Goal: Transaction & Acquisition: Subscribe to service/newsletter

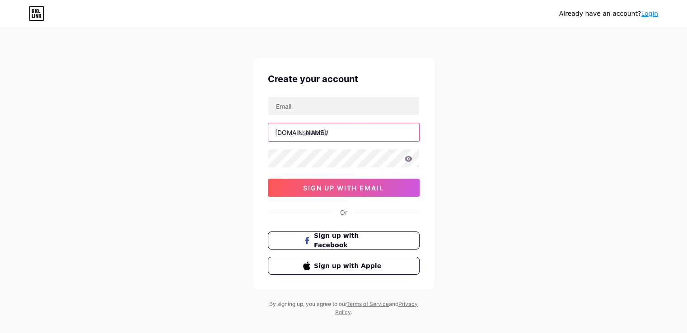
click at [321, 134] on input "text" at bounding box center [343, 132] width 151 height 18
paste input "redgifs"
type input "redgifs"
click at [508, 112] on div "Already have an account? Login Create your account [DOMAIN_NAME]/ redgifs 0cAFc…" at bounding box center [343, 172] width 687 height 345
click at [299, 102] on input "text" at bounding box center [343, 106] width 151 height 18
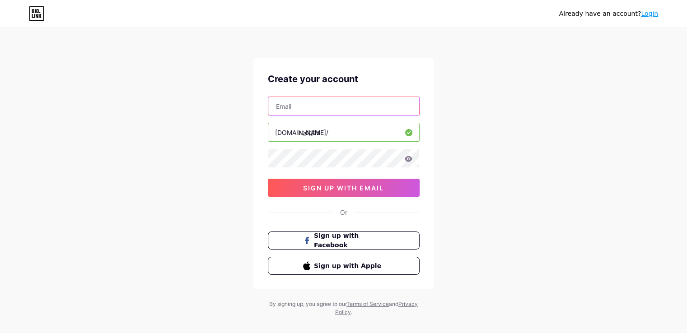
type input "[EMAIL_ADDRESS][DOMAIN_NAME]"
click at [184, 134] on div "Already have an account? Login Create your account [EMAIL_ADDRESS][DOMAIN_NAME]…" at bounding box center [343, 172] width 687 height 345
click at [161, 90] on div "Already have an account? Login Create your account [EMAIL_ADDRESS][DOMAIN_NAME]…" at bounding box center [343, 172] width 687 height 345
click at [310, 109] on input "[EMAIL_ADDRESS][DOMAIN_NAME]" at bounding box center [343, 106] width 151 height 18
drag, startPoint x: 535, startPoint y: 140, endPoint x: 515, endPoint y: 153, distance: 23.5
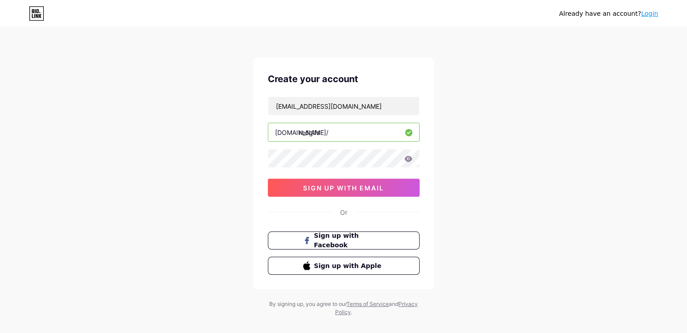
click at [536, 140] on div "Already have an account? Login Create your account [EMAIL_ADDRESS][DOMAIN_NAME]…" at bounding box center [343, 172] width 687 height 345
click at [372, 186] on span "sign up with email" at bounding box center [343, 188] width 81 height 8
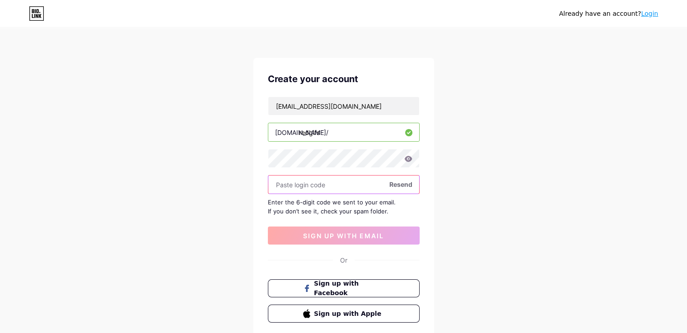
paste input "992699"
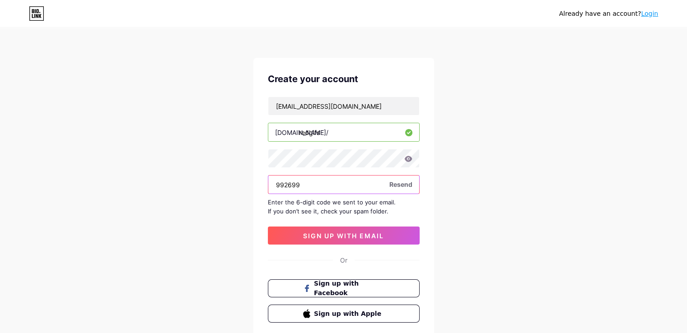
type input "992699"
click at [351, 247] on div "Create your account [EMAIL_ADDRESS][DOMAIN_NAME] [DOMAIN_NAME]/ redgifs 992699 …" at bounding box center [343, 198] width 181 height 280
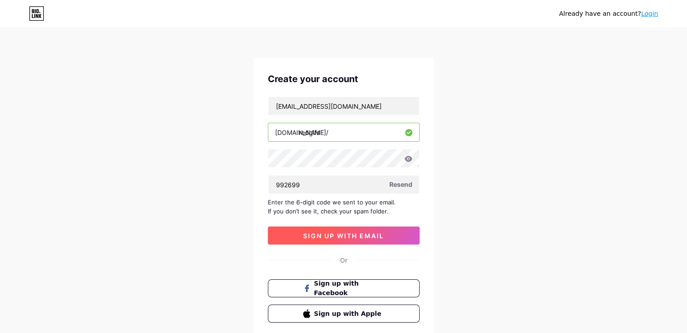
click at [356, 240] on button "sign up with email" at bounding box center [344, 236] width 152 height 18
click at [303, 132] on input "redgifs" at bounding box center [343, 132] width 151 height 18
click at [476, 209] on div "Already have an account? Login Create your account [EMAIL_ADDRESS][DOMAIN_NAME]…" at bounding box center [343, 196] width 687 height 393
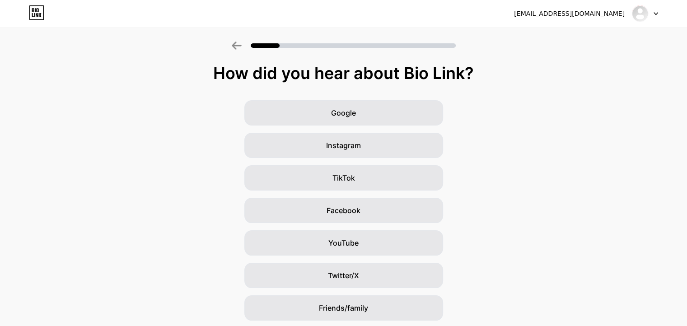
click at [544, 141] on div "Google Instagram TikTok Facebook YouTube Twitter/X Friends/family Other" at bounding box center [343, 226] width 687 height 253
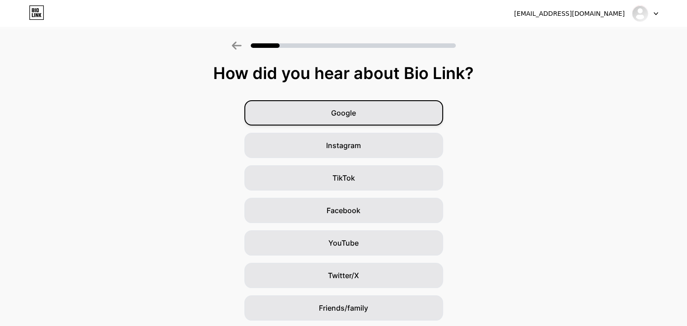
click at [347, 118] on span "Google" at bounding box center [343, 112] width 25 height 11
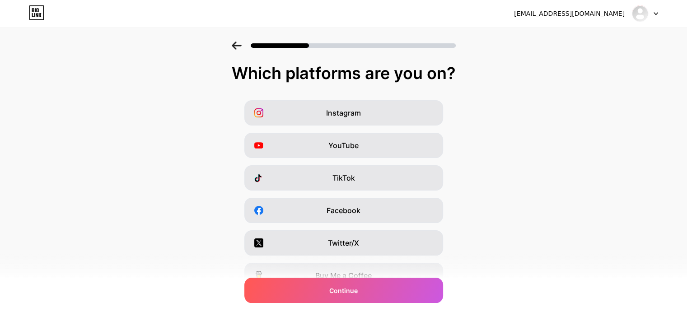
drag, startPoint x: 498, startPoint y: 110, endPoint x: 495, endPoint y: 94, distance: 16.0
click at [496, 71] on div "Which platforms are you on?" at bounding box center [343, 73] width 669 height 18
drag, startPoint x: 499, startPoint y: 132, endPoint x: 492, endPoint y: 91, distance: 41.6
click at [492, 91] on div "Which platforms are you on? Instagram YouTube TikTok Facebook Twitter/X Buy Me …" at bounding box center [343, 208] width 687 height 289
click at [500, 150] on div "Instagram YouTube TikTok Facebook Twitter/X Buy Me a Coffee Snapchat I have a w…" at bounding box center [344, 226] width 678 height 253
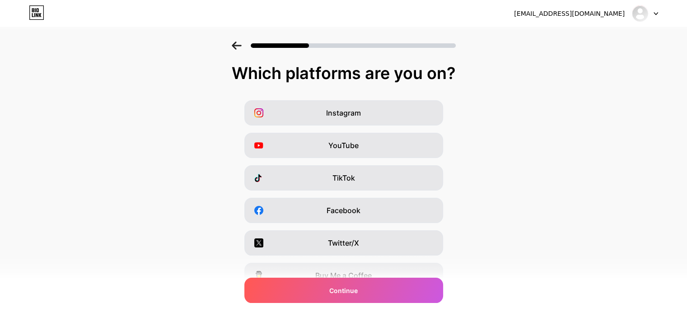
click at [502, 116] on div "Instagram YouTube TikTok Facebook Twitter/X Buy Me a Coffee Snapchat I have a w…" at bounding box center [344, 226] width 678 height 253
click at [501, 156] on div "Instagram YouTube TikTok Facebook Twitter/X Buy Me a Coffee Snapchat I have a w…" at bounding box center [344, 226] width 678 height 253
click at [502, 137] on div "Instagram YouTube TikTok Facebook Twitter/X Buy Me a Coffee Snapchat I have a w…" at bounding box center [344, 226] width 678 height 253
click at [504, 151] on div "Instagram YouTube TikTok Facebook Twitter/X Buy Me a Coffee Snapchat I have a w…" at bounding box center [344, 226] width 678 height 253
click at [504, 126] on div "Instagram YouTube TikTok Facebook Twitter/X Buy Me a Coffee Snapchat I have a w…" at bounding box center [344, 226] width 678 height 253
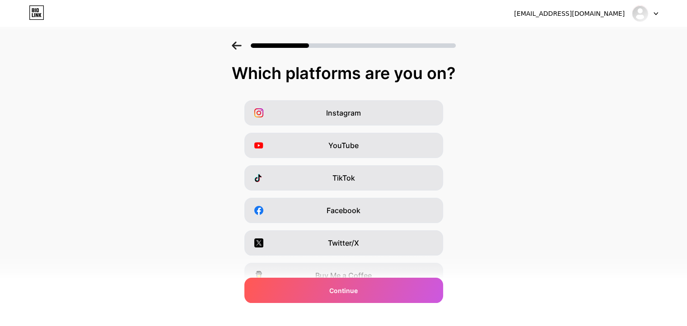
scroll to position [108, 0]
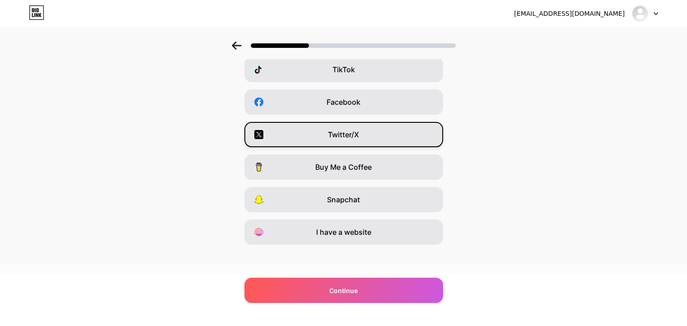
click at [358, 138] on span "Twitter/X" at bounding box center [343, 134] width 31 height 11
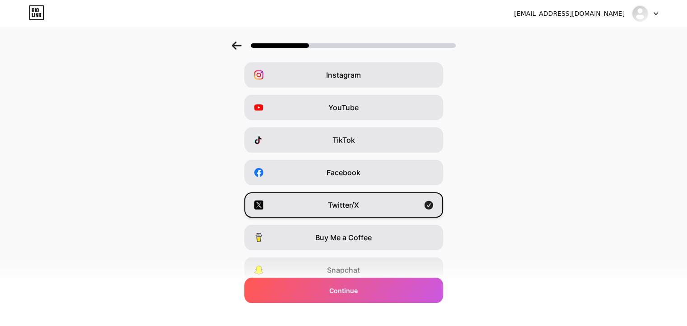
scroll to position [0, 0]
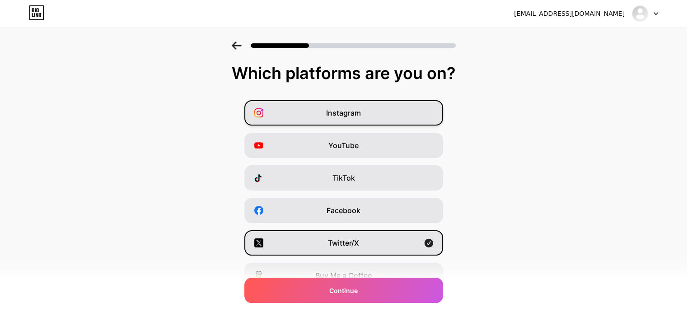
click at [350, 118] on span "Instagram" at bounding box center [343, 112] width 35 height 11
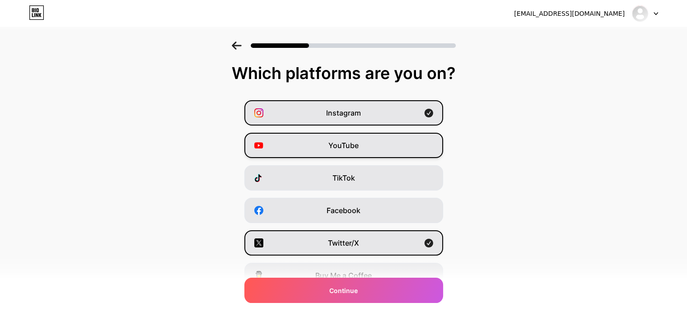
click at [356, 140] on span "YouTube" at bounding box center [343, 145] width 30 height 11
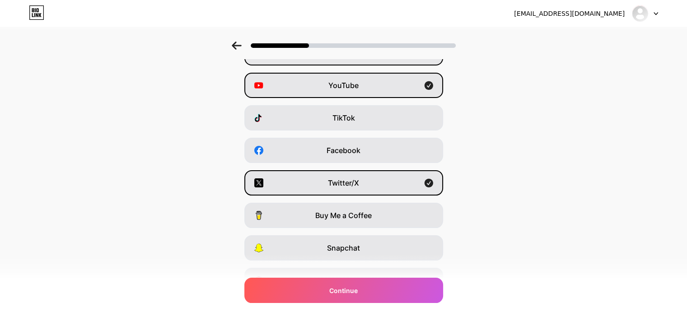
scroll to position [108, 0]
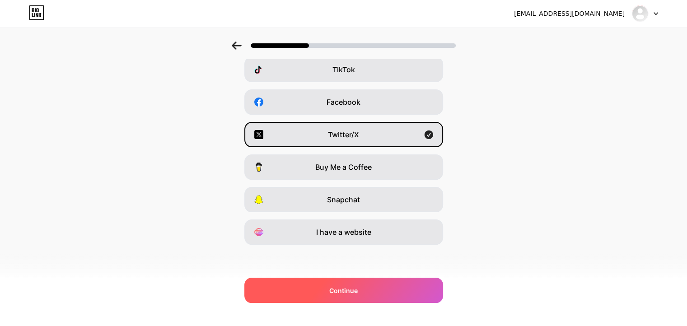
click at [343, 296] on div "Continue" at bounding box center [343, 290] width 199 height 25
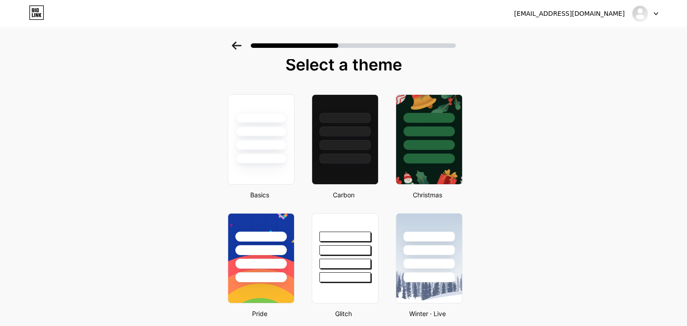
scroll to position [0, 0]
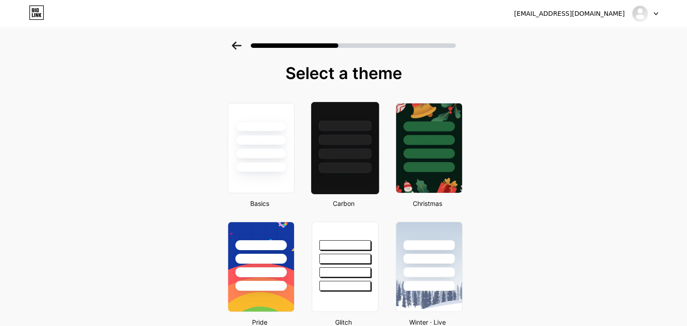
click at [342, 157] on div at bounding box center [344, 154] width 53 height 10
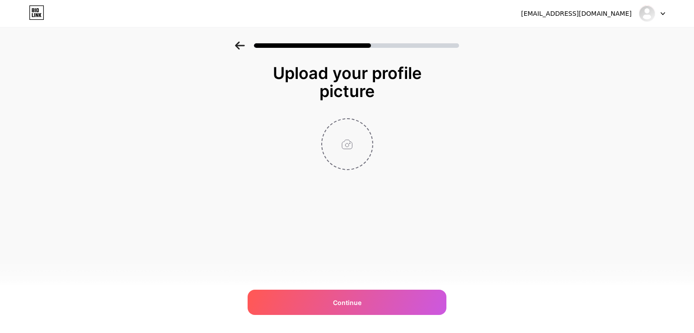
click at [349, 150] on input "file" at bounding box center [347, 144] width 50 height 50
type input "C:\fakepath\64160480.png"
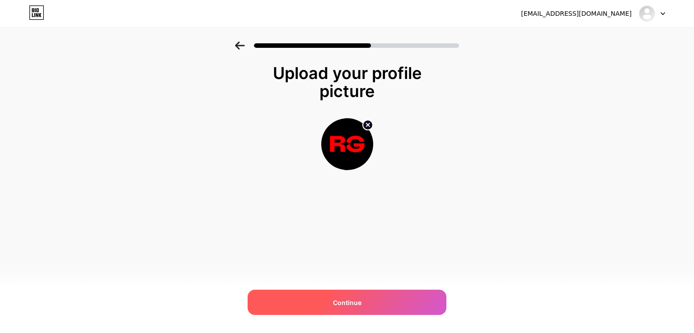
click at [357, 303] on span "Continue" at bounding box center [347, 302] width 28 height 9
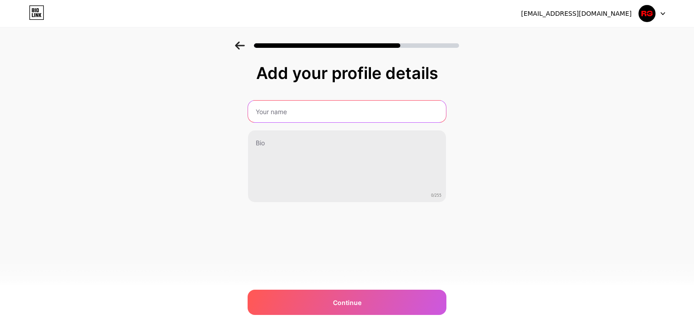
click at [307, 109] on input "text" at bounding box center [347, 112] width 198 height 22
click at [289, 112] on input "text" at bounding box center [347, 112] width 200 height 22
paste input "redgifs"
click at [253, 111] on input "redgifs" at bounding box center [347, 112] width 200 height 22
drag, startPoint x: 257, startPoint y: 112, endPoint x: 211, endPoint y: 111, distance: 45.6
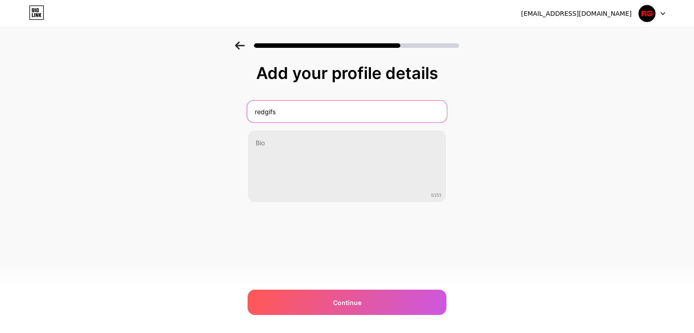
click at [226, 112] on div "Add your profile details redgifs 0/255 Continue Error" at bounding box center [347, 145] width 694 height 206
click at [266, 111] on input "Redgifs" at bounding box center [347, 112] width 200 height 22
type input "RedGifs"
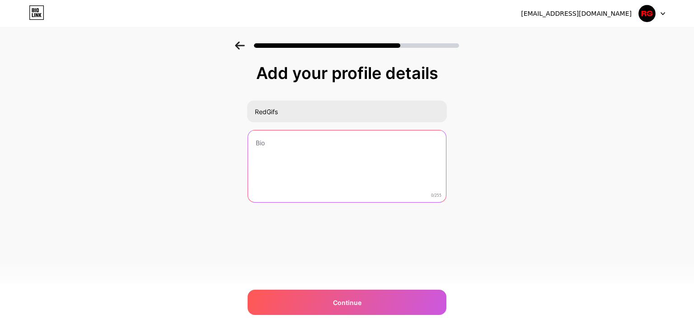
click at [283, 151] on textarea at bounding box center [347, 166] width 198 height 73
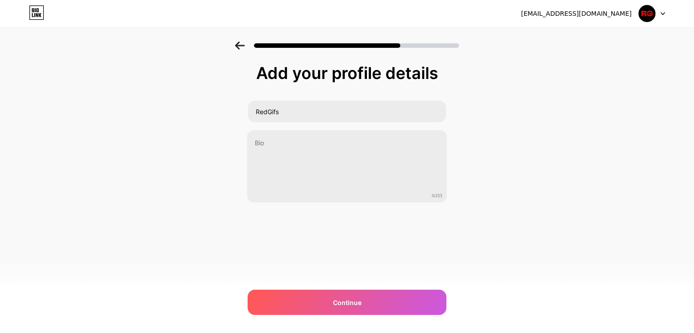
click at [530, 121] on div "Add your profile details RedGifs 0/255 Continue Error" at bounding box center [347, 145] width 694 height 206
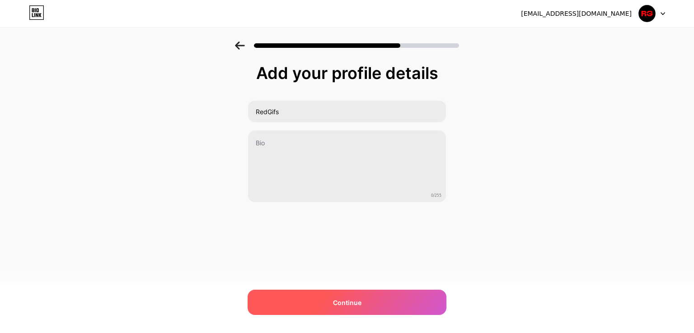
click at [360, 302] on span "Continue" at bounding box center [347, 302] width 28 height 9
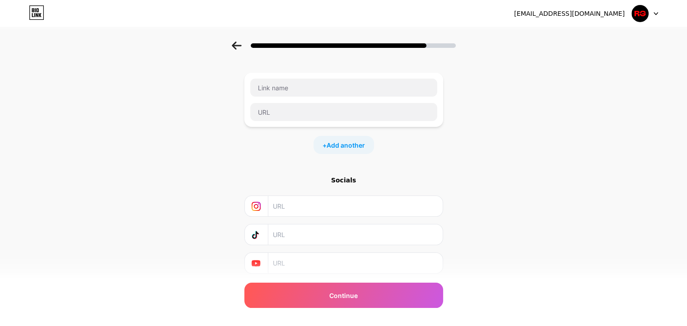
scroll to position [68, 0]
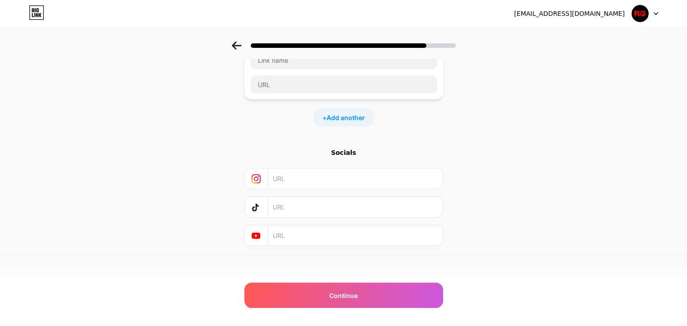
click at [410, 181] on input "text" at bounding box center [355, 178] width 164 height 20
click at [488, 158] on div "Start with a link Add anything you want your followers to see. + Add another So…" at bounding box center [343, 132] width 687 height 317
click at [309, 220] on div "Socials" at bounding box center [343, 197] width 199 height 98
click at [461, 162] on div "Start with a link Add anything you want your followers to see. + Add another So…" at bounding box center [343, 132] width 687 height 317
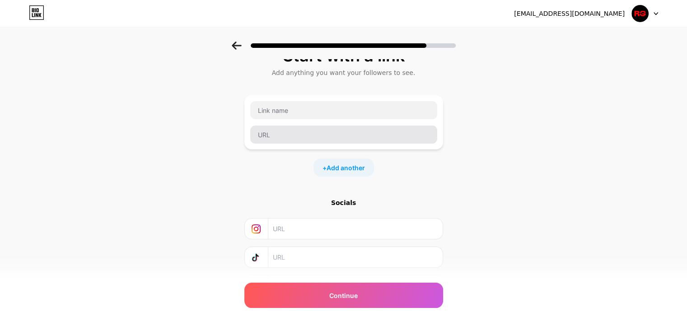
scroll to position [0, 0]
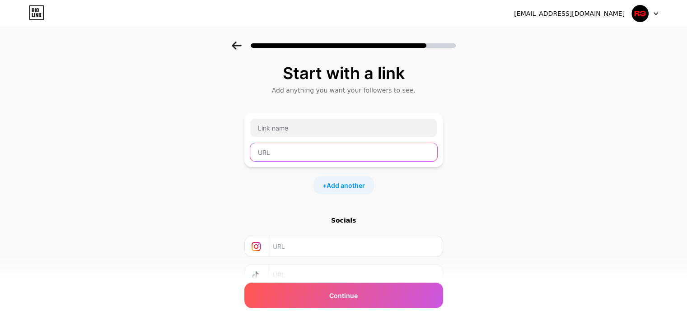
click at [299, 157] on input "text" at bounding box center [343, 152] width 187 height 18
paste input "[URL][DOMAIN_NAME]"
type input "[URL][DOMAIN_NAME]"
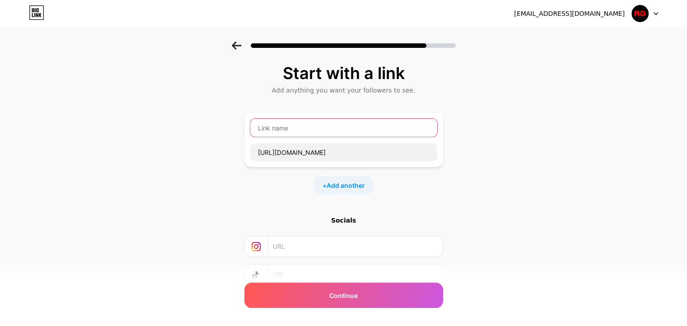
click at [306, 125] on input "text" at bounding box center [343, 128] width 187 height 18
click at [262, 127] on input "📁📹🔞🥵" at bounding box center [343, 128] width 187 height 18
paste input "[URL][DOMAIN_NAME]"
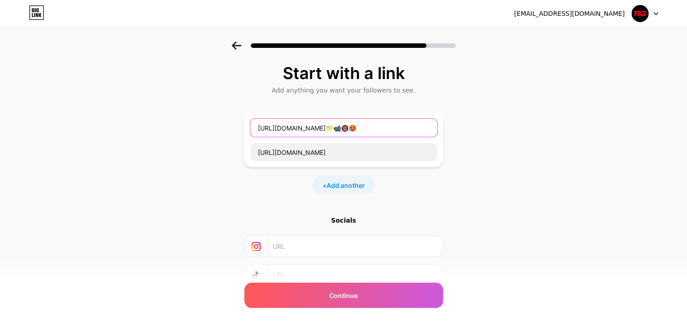
drag, startPoint x: 434, startPoint y: 123, endPoint x: 0, endPoint y: 152, distance: 435.3
click at [0, 152] on div "Start with a link Add anything you want your followers to see. [URL][DOMAIN_NAM…" at bounding box center [343, 200] width 687 height 317
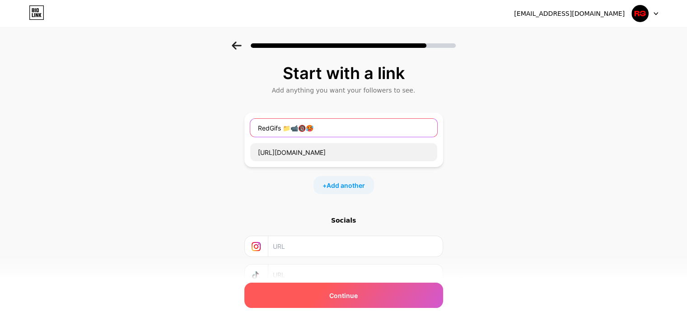
type input "RedGifs 📁📹🔞🥵"
click at [351, 289] on div "Continue" at bounding box center [343, 295] width 199 height 25
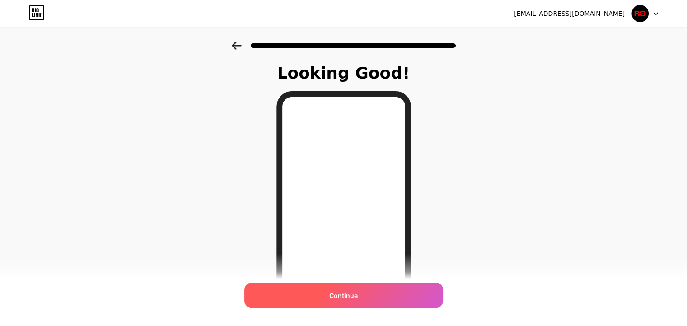
click at [340, 285] on div "Continue" at bounding box center [343, 295] width 199 height 25
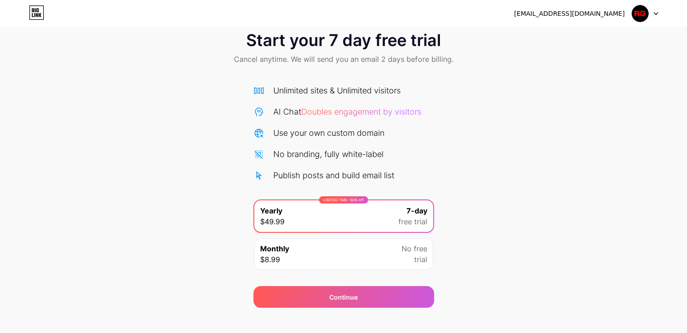
scroll to position [30, 0]
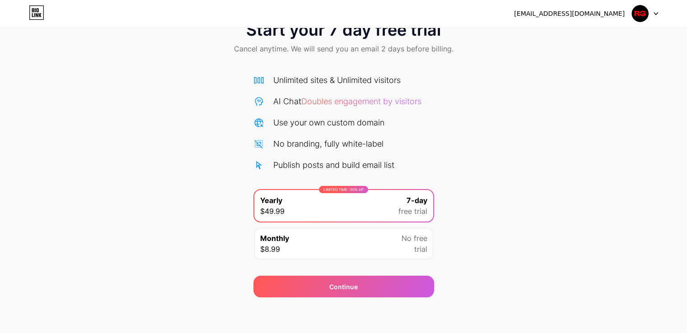
click at [403, 235] on span "No free" at bounding box center [414, 238] width 26 height 11
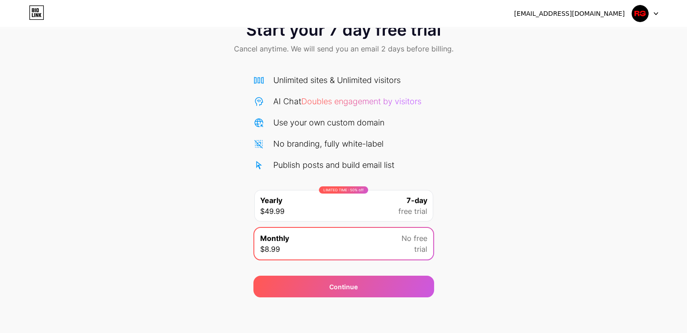
click at [642, 9] on img at bounding box center [639, 13] width 17 height 17
click at [84, 98] on div "Start your 7 day free trial Cancel anytime. We will send you an email 2 days be…" at bounding box center [343, 155] width 687 height 286
click at [475, 105] on div "Start your 7 day free trial Cancel anytime. We will send you an email 2 days be…" at bounding box center [343, 155] width 687 height 286
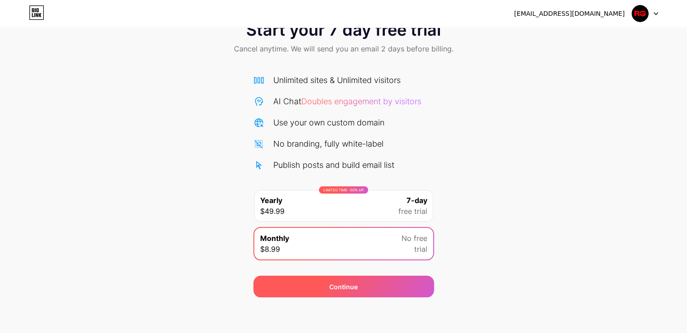
click at [371, 290] on div "Continue" at bounding box center [343, 287] width 181 height 22
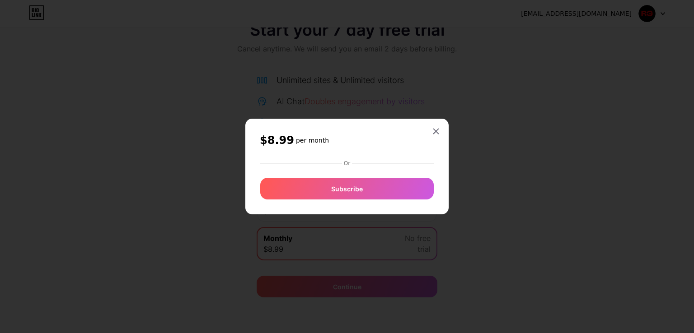
click at [317, 149] on div "$8.99 per month Or Subscribe" at bounding box center [347, 166] width 174 height 67
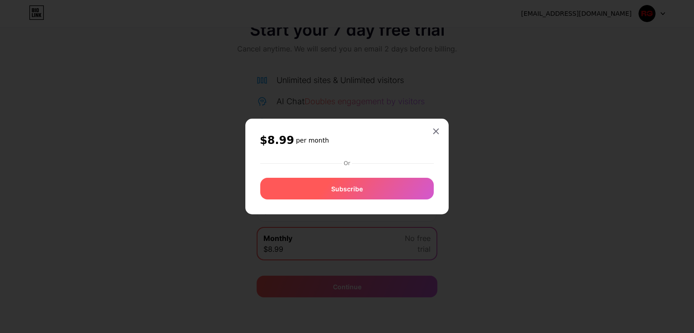
click at [354, 190] on span "Subscribe" at bounding box center [347, 188] width 32 height 9
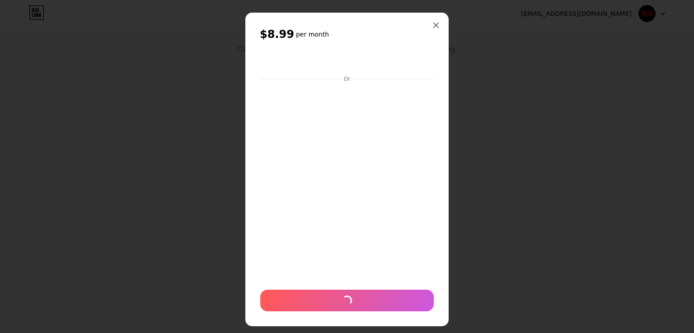
scroll to position [0, 0]
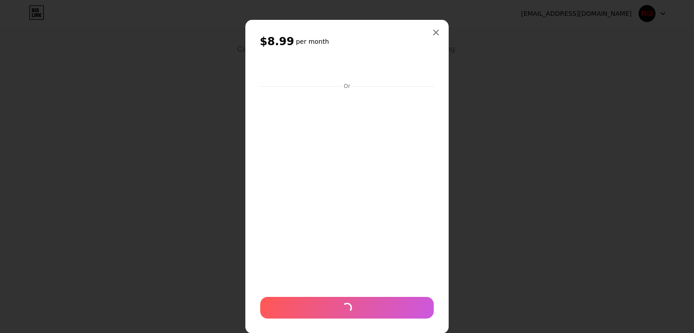
click at [529, 117] on div at bounding box center [347, 166] width 694 height 333
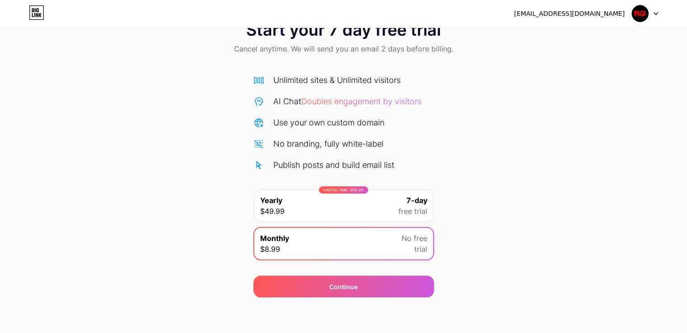
click at [368, 207] on div "LIMITED TIME : 50% off Yearly $49.99 7-day free trial" at bounding box center [343, 206] width 179 height 32
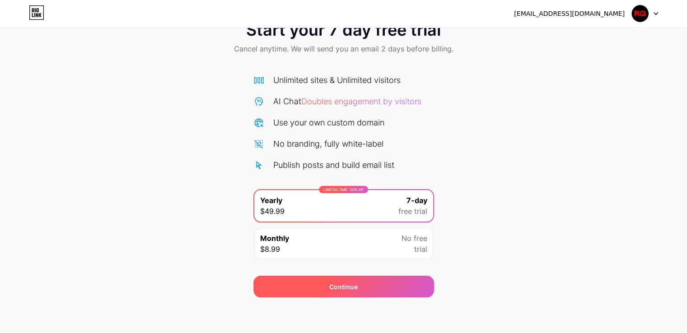
click at [365, 289] on div "Continue" at bounding box center [343, 287] width 181 height 22
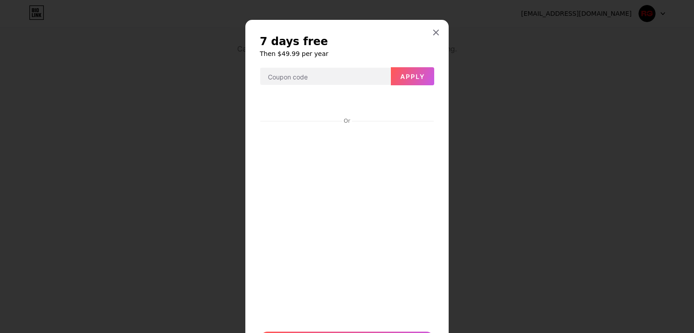
click at [538, 112] on div at bounding box center [347, 166] width 694 height 333
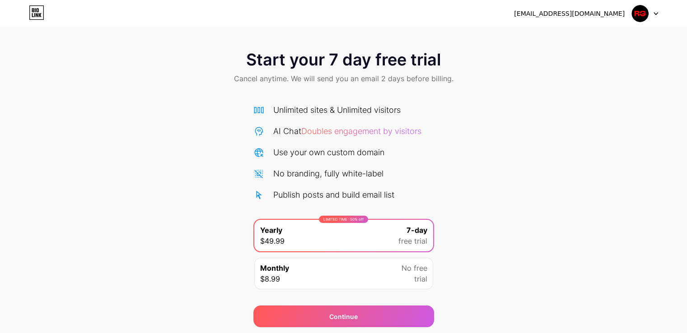
click at [644, 16] on img at bounding box center [639, 13] width 17 height 17
click at [85, 89] on div "Start your 7 day free trial Cancel anytime. We will send you an email 2 days be…" at bounding box center [343, 68] width 687 height 53
click at [38, 14] on icon at bounding box center [37, 15] width 2 height 4
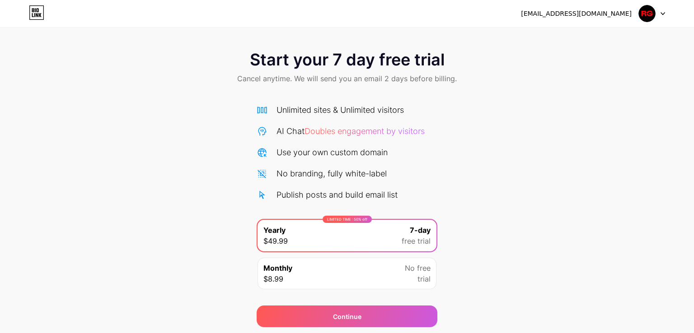
click at [38, 14] on html "[EMAIL_ADDRESS][DOMAIN_NAME] Logout Link Copied Start your 7 day free trial Can…" at bounding box center [347, 181] width 694 height 363
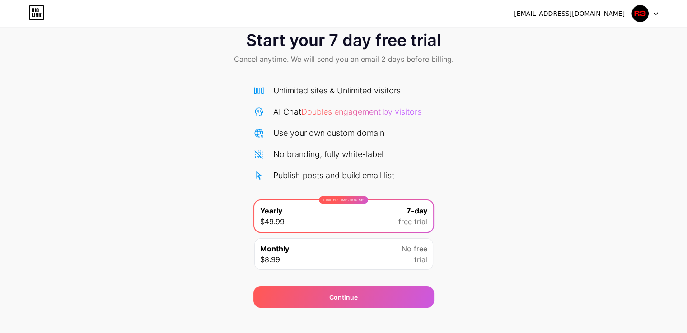
scroll to position [30, 0]
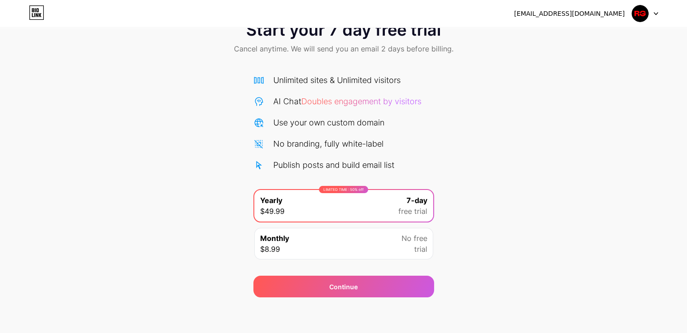
click at [430, 241] on div "Monthly $8.99 No free trial" at bounding box center [343, 244] width 179 height 32
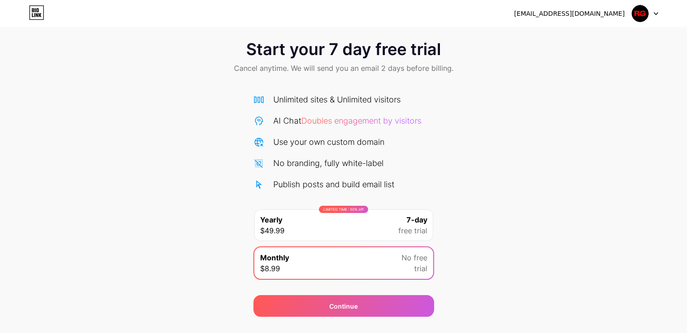
scroll to position [0, 0]
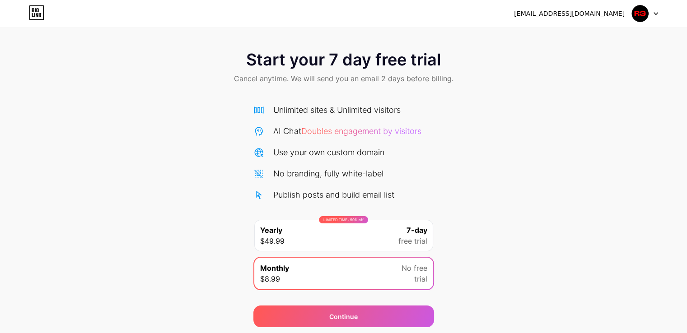
click at [343, 123] on div "Unlimited sites & Unlimited visitors AI Chat Doubles engagement by visitors Use…" at bounding box center [343, 152] width 181 height 97
click at [341, 156] on div "Use your own custom domain" at bounding box center [328, 152] width 111 height 12
drag, startPoint x: 567, startPoint y: 116, endPoint x: 570, endPoint y: 70, distance: 46.2
click at [568, 114] on div "Start your 7 day free trial Cancel anytime. We will send you an email 2 days be…" at bounding box center [343, 185] width 687 height 286
click at [582, 19] on div "[EMAIL_ADDRESS][DOMAIN_NAME]" at bounding box center [586, 13] width 144 height 16
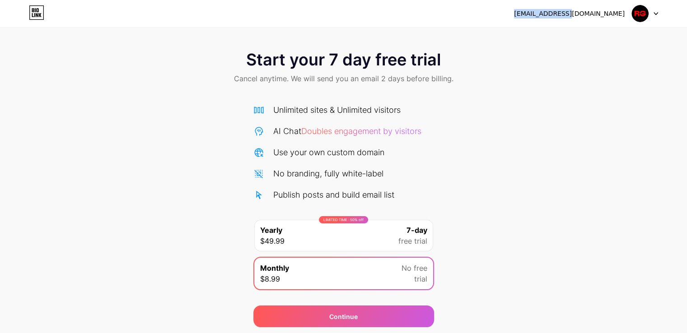
click at [582, 19] on div "[EMAIL_ADDRESS][DOMAIN_NAME]" at bounding box center [586, 13] width 144 height 16
click at [586, 14] on div "[EMAIL_ADDRESS][DOMAIN_NAME]" at bounding box center [569, 13] width 111 height 9
click at [599, 84] on div "Start your 7 day free trial Cancel anytime. We will send you an email 2 days be…" at bounding box center [343, 68] width 687 height 53
click at [649, 11] on div at bounding box center [645, 13] width 26 height 16
click at [325, 133] on span "Doubles engagement by visitors" at bounding box center [361, 130] width 120 height 9
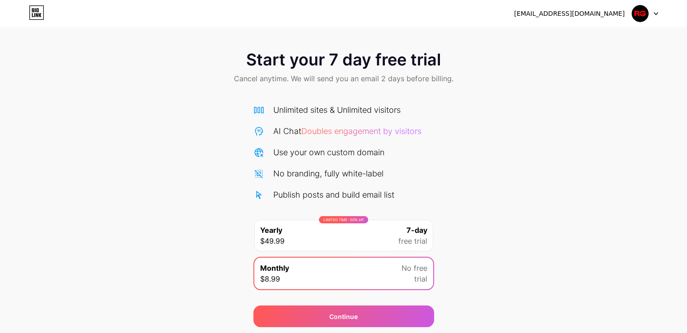
click at [78, 90] on div "Start your 7 day free trial Cancel anytime. We will send you an email 2 days be…" at bounding box center [343, 68] width 687 height 53
click at [38, 20] on link at bounding box center [36, 13] width 15 height 16
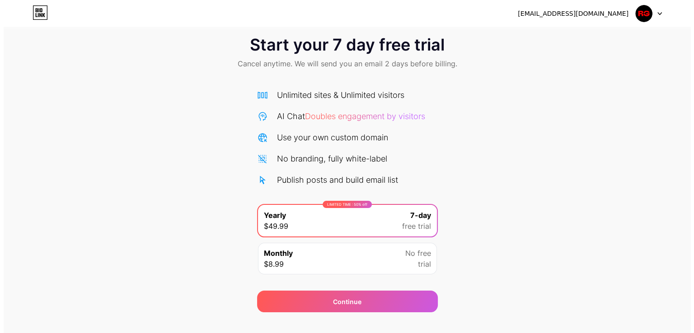
scroll to position [30, 0]
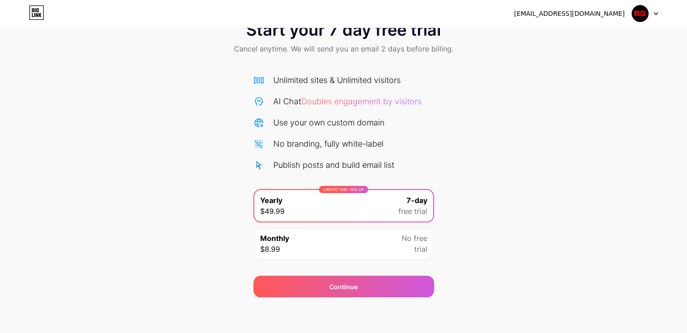
click at [353, 221] on div "LIMITED TIME : 50% off Yearly $49.99 7-day free trial" at bounding box center [343, 206] width 179 height 32
click at [370, 191] on div "LIMITED TIME : 50% off Yearly $49.99 7-day free trial" at bounding box center [343, 206] width 179 height 32
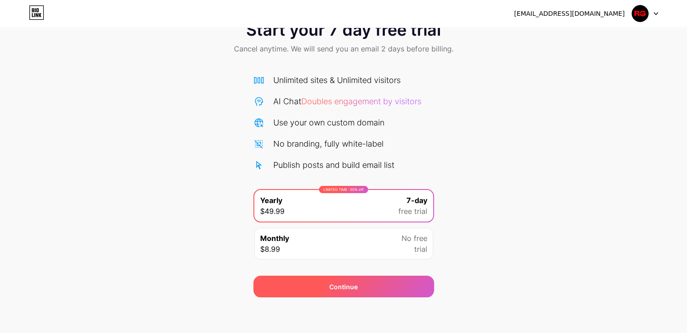
click at [377, 296] on div "Continue" at bounding box center [343, 287] width 181 height 22
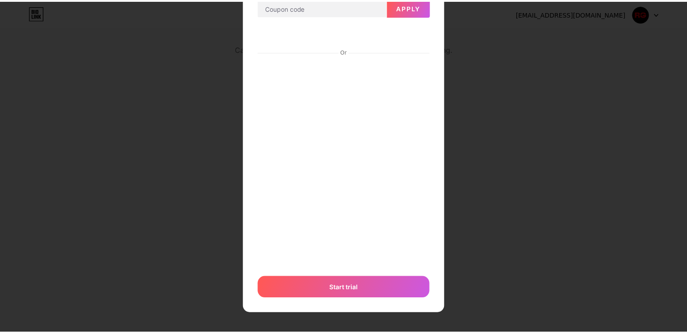
scroll to position [0, 0]
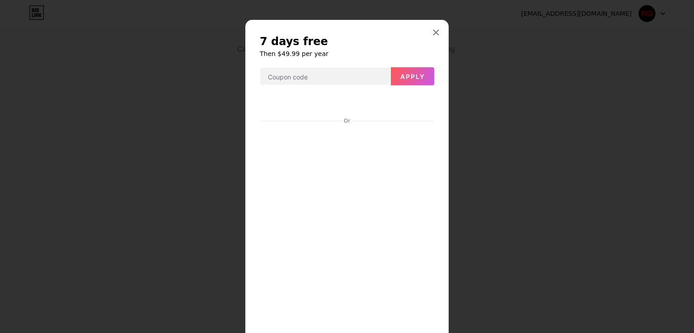
click at [497, 75] on div at bounding box center [347, 166] width 694 height 333
